Goal: Find specific page/section: Find specific page/section

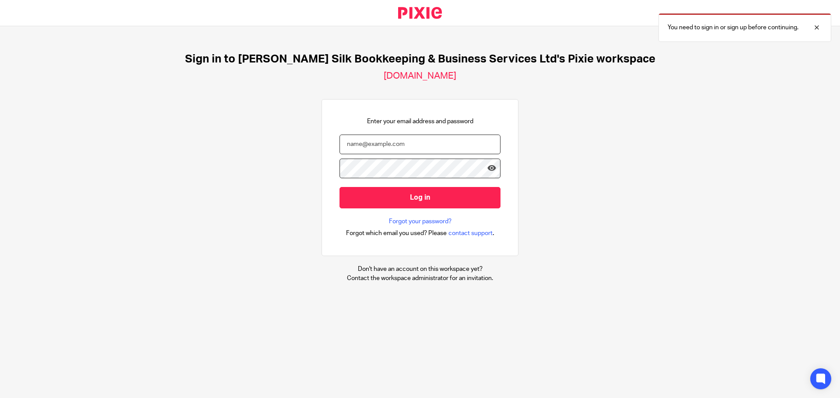
click at [381, 143] on input "email" at bounding box center [419, 145] width 161 height 20
type input "jayne@sandrasilk.co.uk"
click at [339, 187] on input "Log in" at bounding box center [419, 197] width 161 height 21
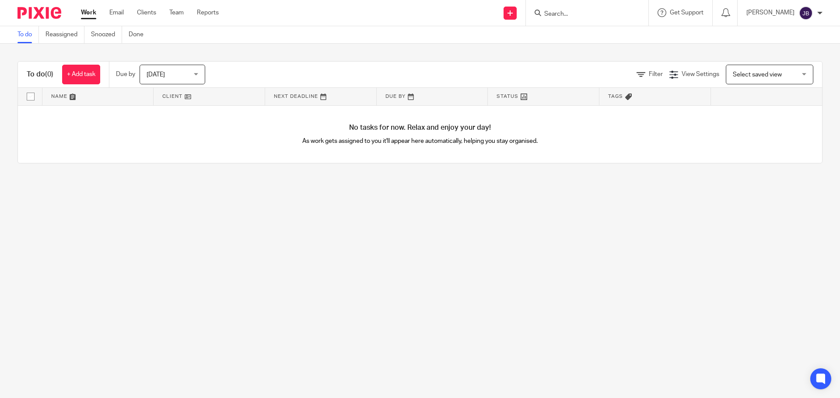
click at [592, 14] on input "Search" at bounding box center [582, 14] width 79 height 8
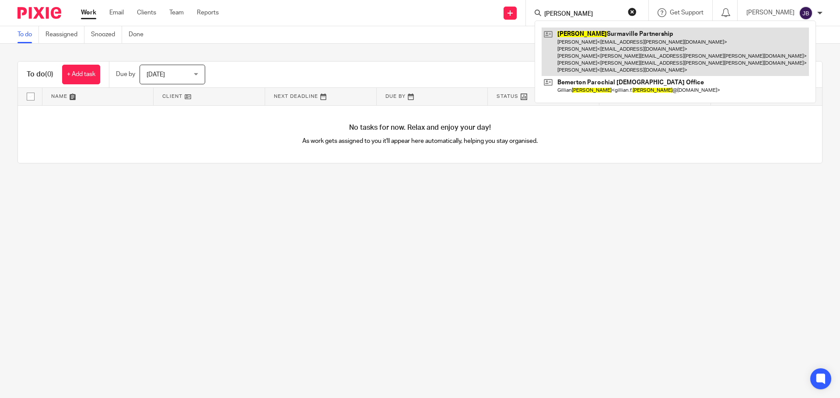
type input "[PERSON_NAME]"
click at [640, 56] on link at bounding box center [675, 52] width 267 height 49
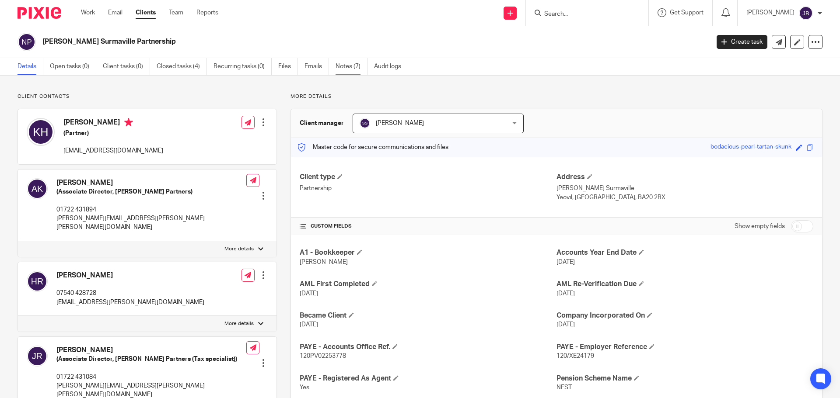
click at [358, 66] on link "Notes (7)" at bounding box center [352, 66] width 32 height 17
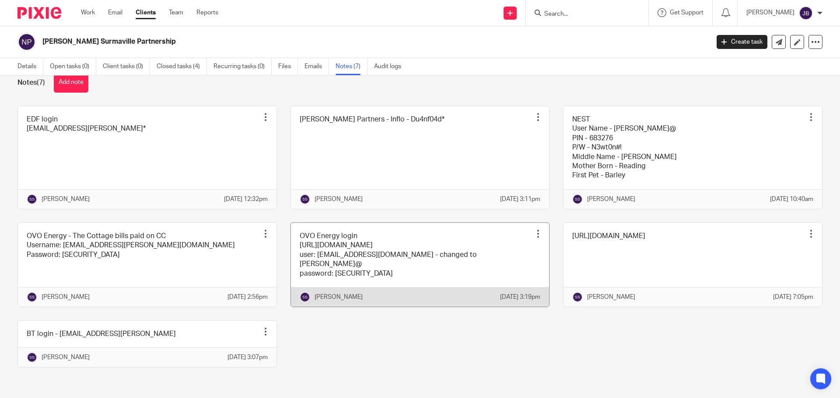
scroll to position [39, 0]
